Goal: Information Seeking & Learning: Learn about a topic

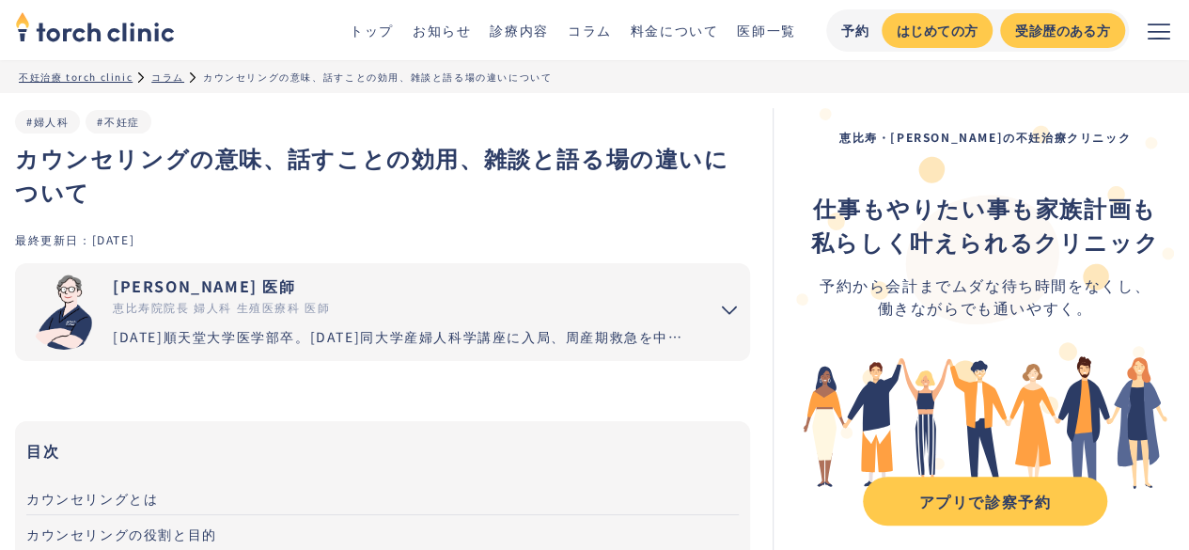
drag, startPoint x: 694, startPoint y: 226, endPoint x: 696, endPoint y: 213, distance: 13.5
click at [694, 226] on div "カウンセリングの意味、話すことの効用、雑談と語る場の違いについて #婦人科 #不妊症" at bounding box center [382, 169] width 735 height 123
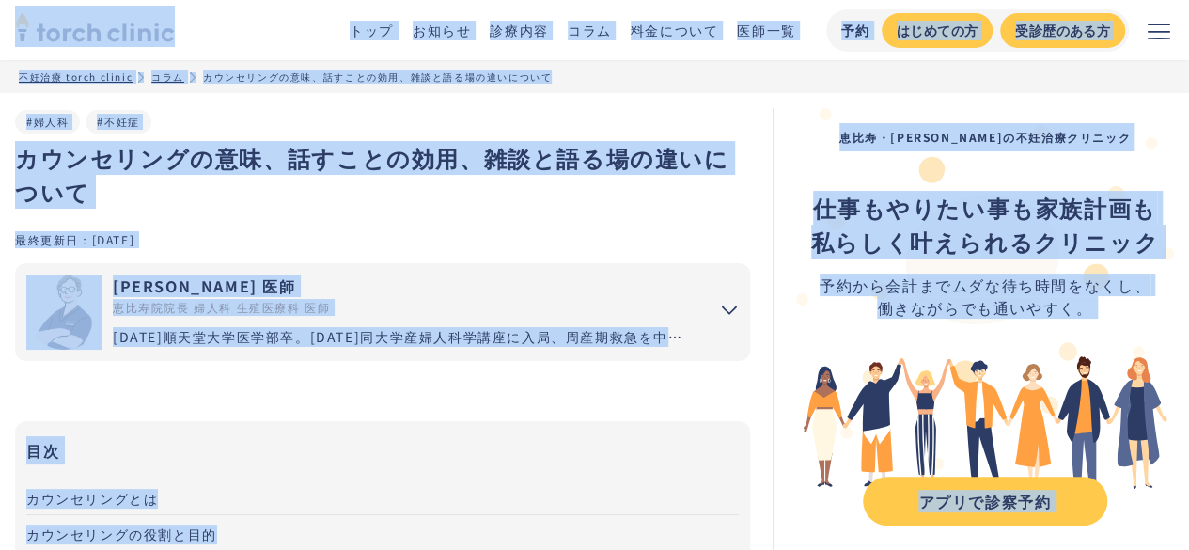
copy body "トップ お知らせ 診療内容 コラム 料金について 医師一覧 予約 はじめての方 受診歴のある方 当院について 診療内容 料金 【開院日時・アクセス】恵比寿院 …"
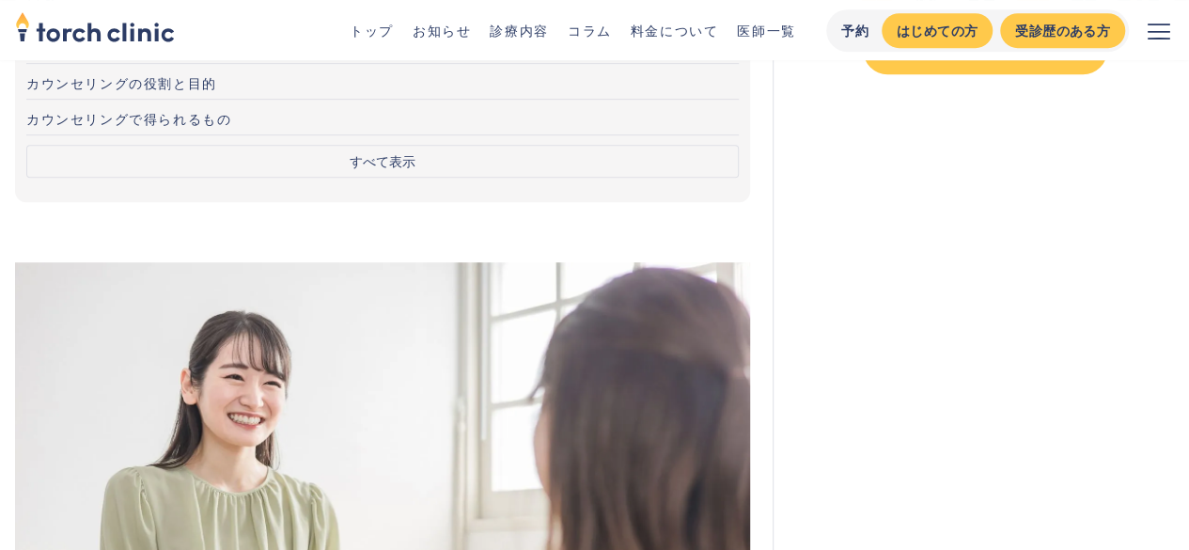
scroll to position [466, 0]
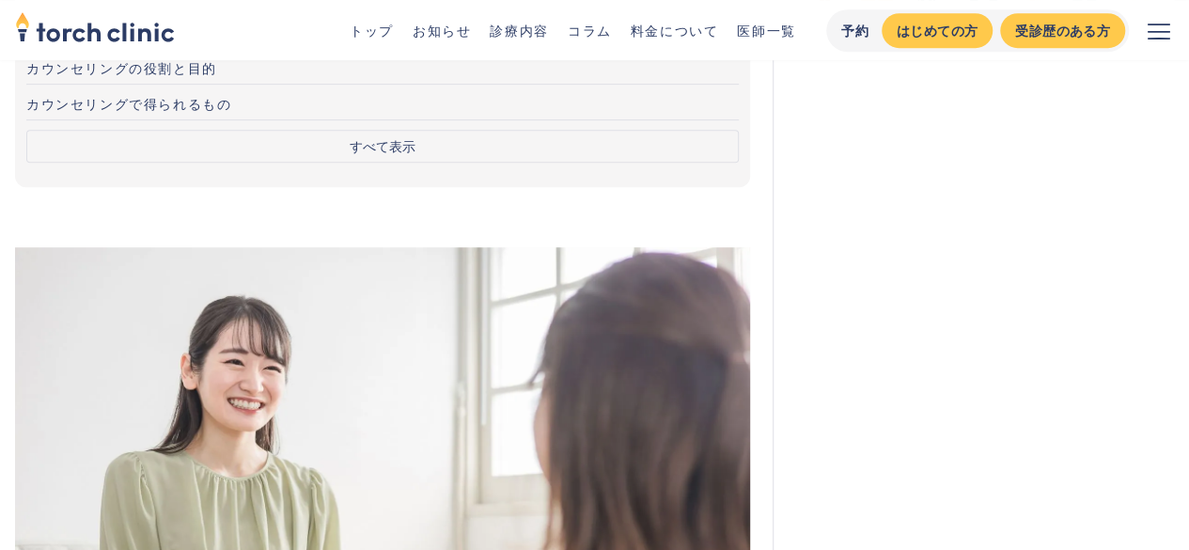
click at [459, 140] on button "すべて表示" at bounding box center [382, 146] width 712 height 33
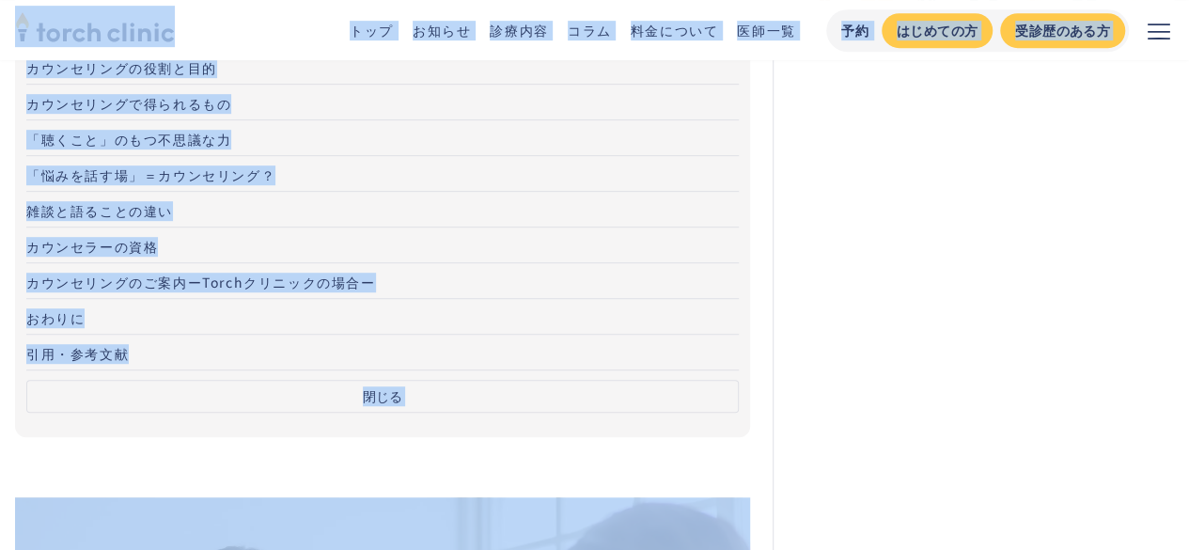
copy body "トップ お知らせ 診療内容 コラム 料金について 医師一覧 予約 はじめての方 受診歴のある方 当院について 診療内容 料金 【開院日時・アクセス】恵比寿院 …"
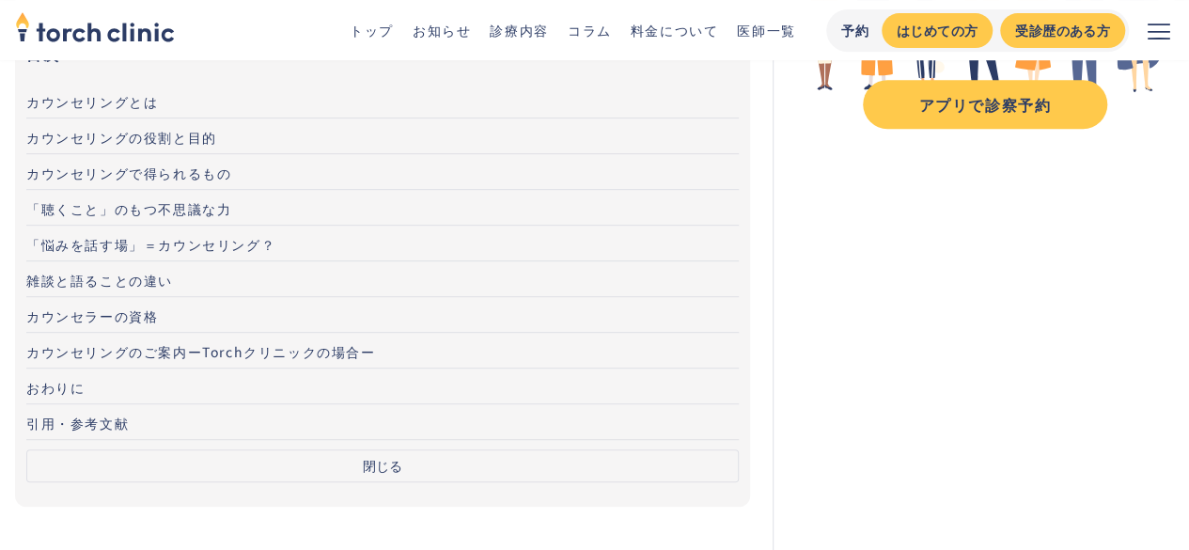
scroll to position [338, 0]
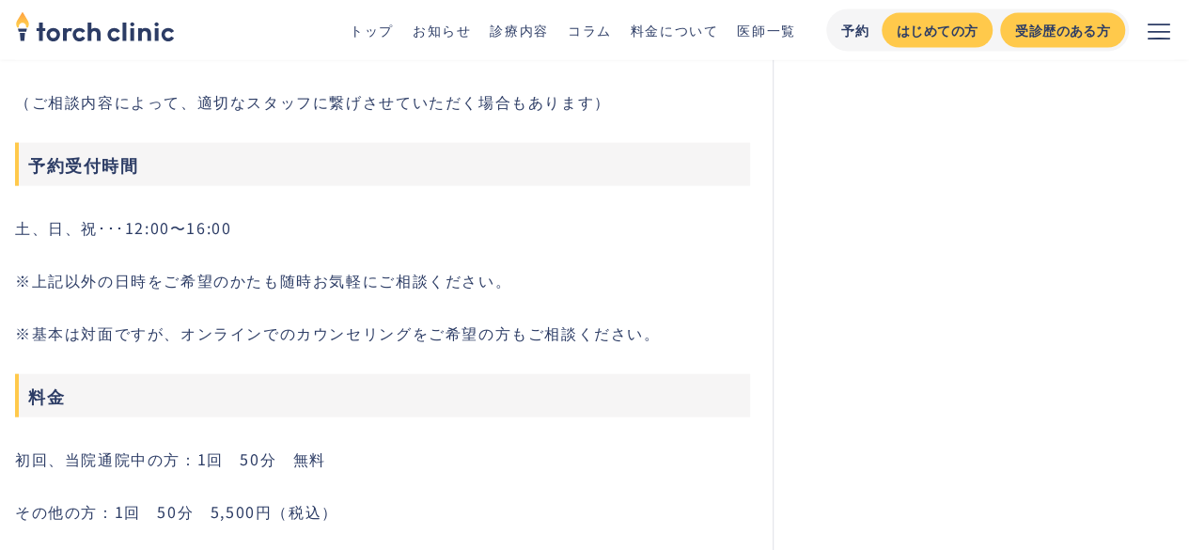
scroll to position [9169, 0]
